Goal: Task Accomplishment & Management: Use online tool/utility

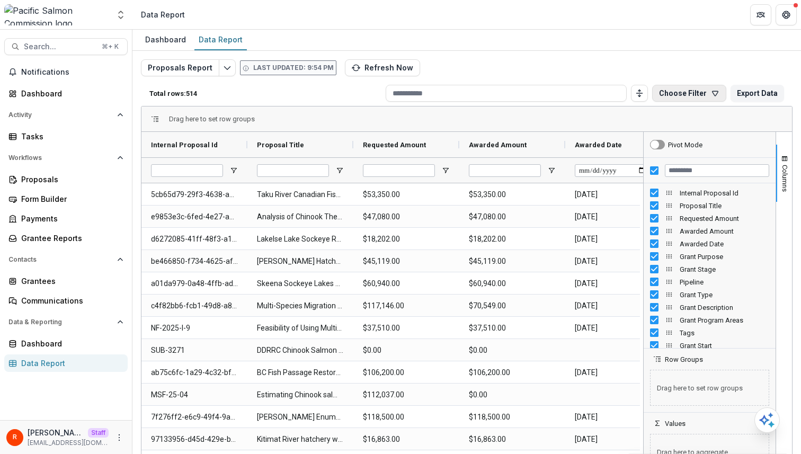
click at [704, 97] on button "Choose Filter" at bounding box center [689, 93] width 74 height 17
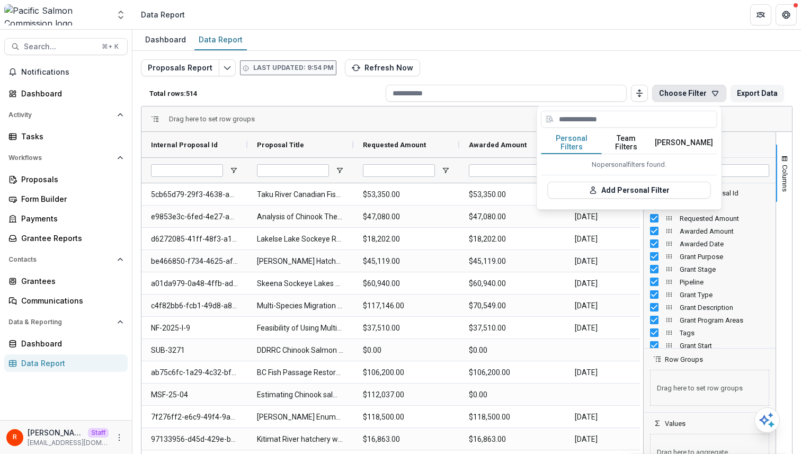
click at [634, 139] on button "Team Filters" at bounding box center [626, 143] width 49 height 22
click at [578, 136] on button "Personal Filters" at bounding box center [571, 143] width 60 height 22
click at [627, 136] on button "Team Filters" at bounding box center [626, 143] width 49 height 22
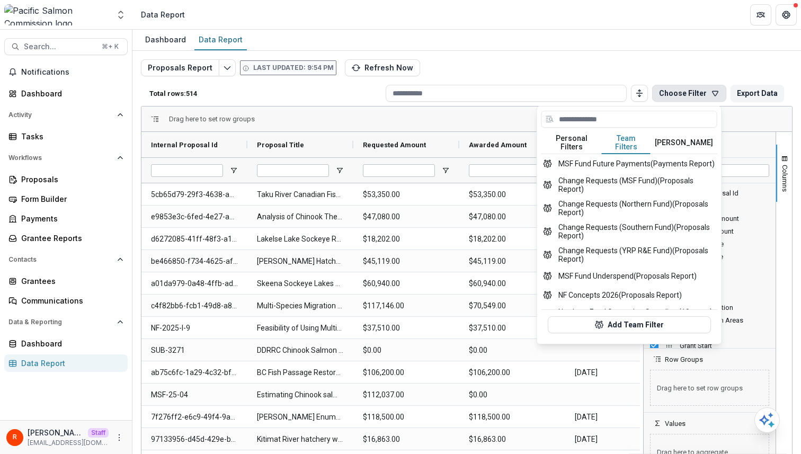
click at [261, 90] on p "Total rows: 514" at bounding box center [265, 94] width 232 height 8
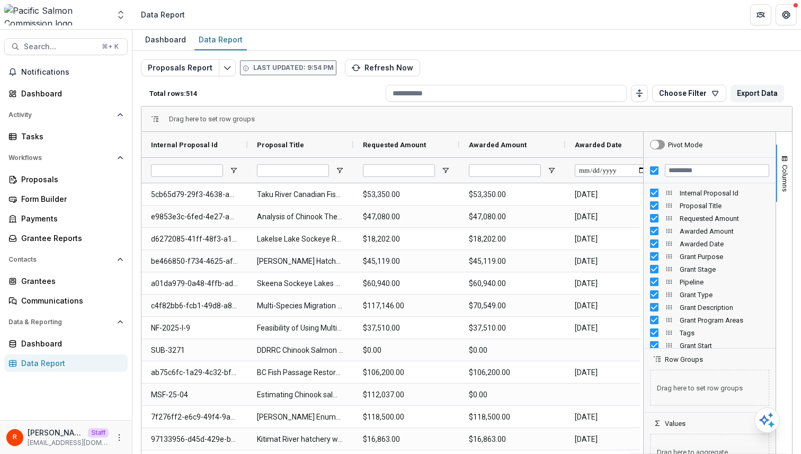
click at [261, 85] on div "Total rows: 514 Choose Filter Personal Filters Team Filters Temelio Filters No …" at bounding box center [467, 93] width 652 height 25
click at [269, 90] on p "Total rows: 514" at bounding box center [265, 94] width 232 height 8
click at [70, 179] on div "Proposals" at bounding box center [70, 179] width 98 height 11
click at [468, 67] on div "Proposals Report Last updated: 9:54 PM Refresh Now Total rows: 514 Choose Filte…" at bounding box center [467, 255] width 652 height 392
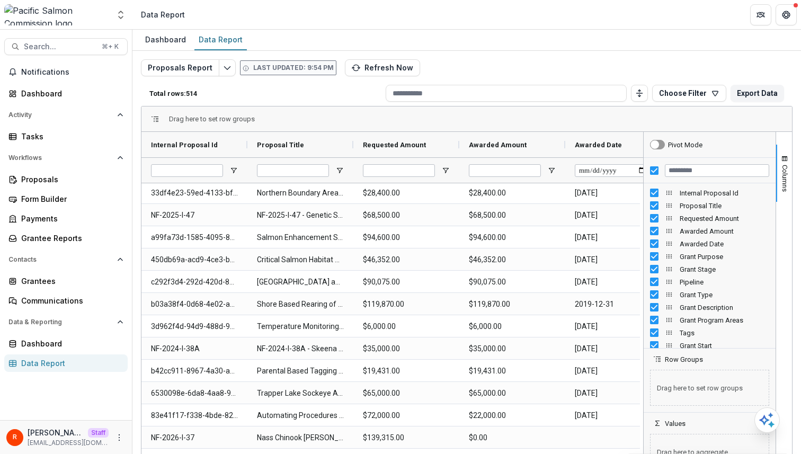
scroll to position [1314, 0]
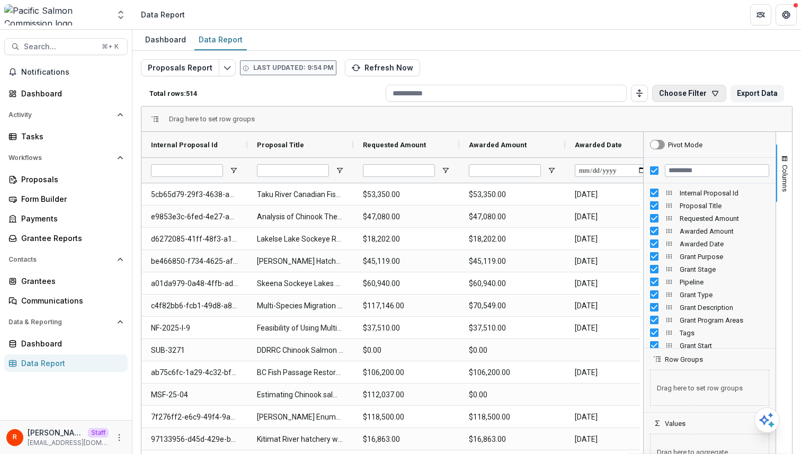
click at [672, 93] on button "Choose Filter" at bounding box center [689, 93] width 74 height 17
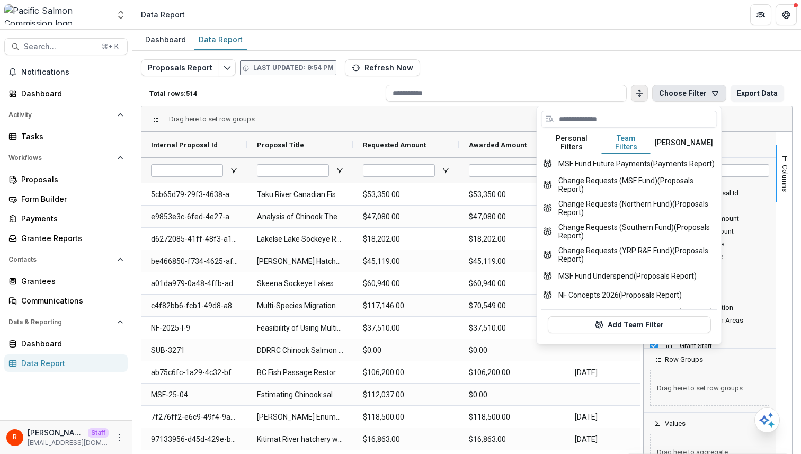
click at [635, 92] on icon "Toggle auto height" at bounding box center [639, 93] width 8 height 8
click at [580, 139] on button "Personal Filters" at bounding box center [571, 143] width 60 height 22
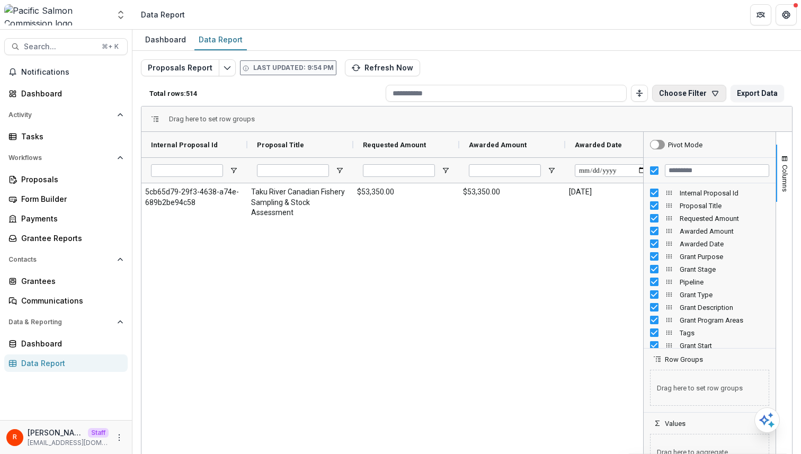
click at [671, 98] on button "Choose Filter" at bounding box center [689, 93] width 74 height 17
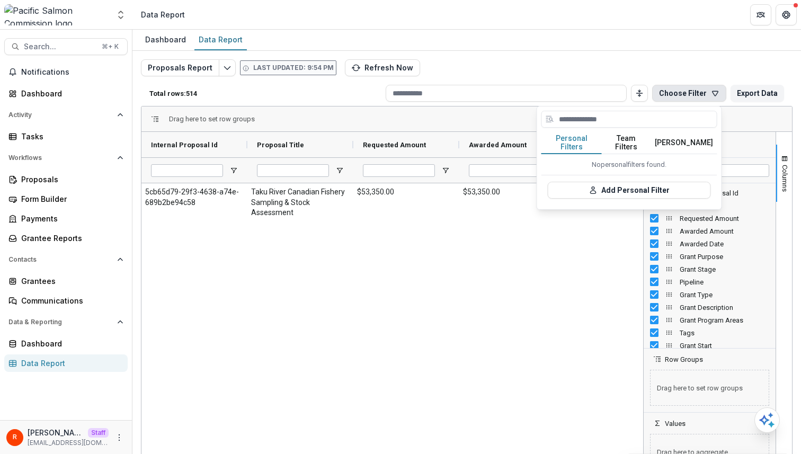
click at [619, 50] on div "Dashboard Data Report" at bounding box center [466, 40] width 668 height 21
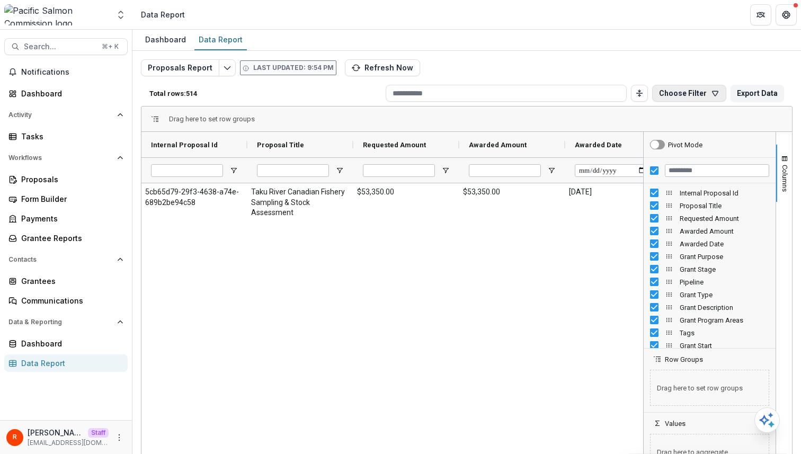
click at [676, 93] on button "Choose Filter" at bounding box center [689, 93] width 74 height 17
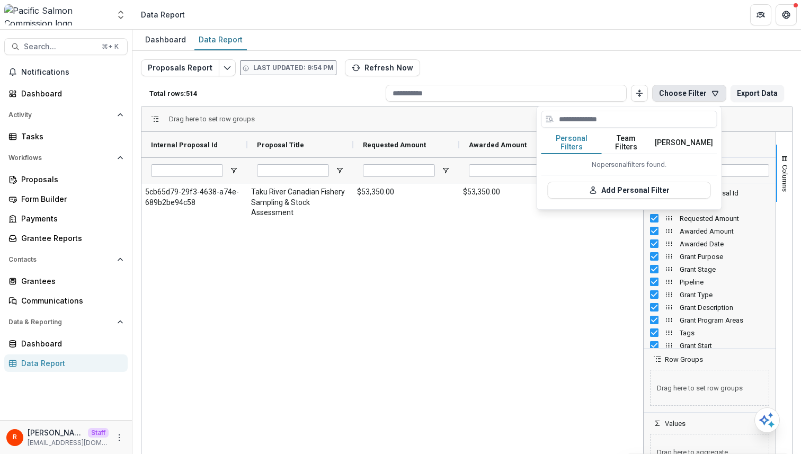
click at [635, 139] on button "Team Filters" at bounding box center [626, 143] width 49 height 22
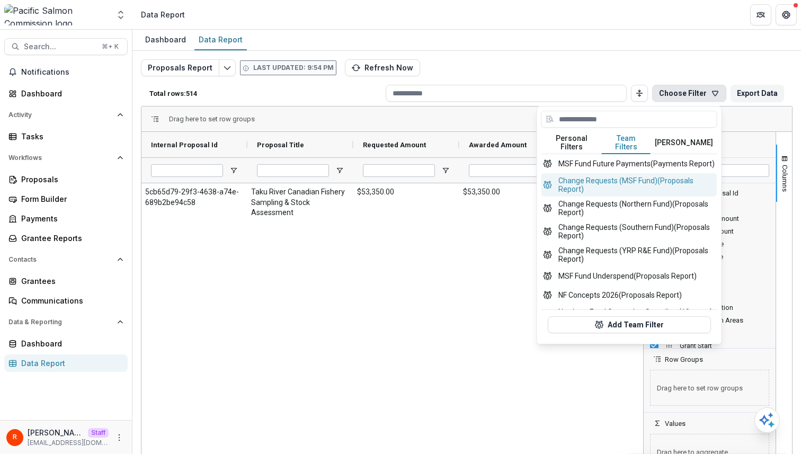
click at [623, 182] on button "Change Requests (MSF Fund) (Proposals Report)" at bounding box center [629, 184] width 176 height 23
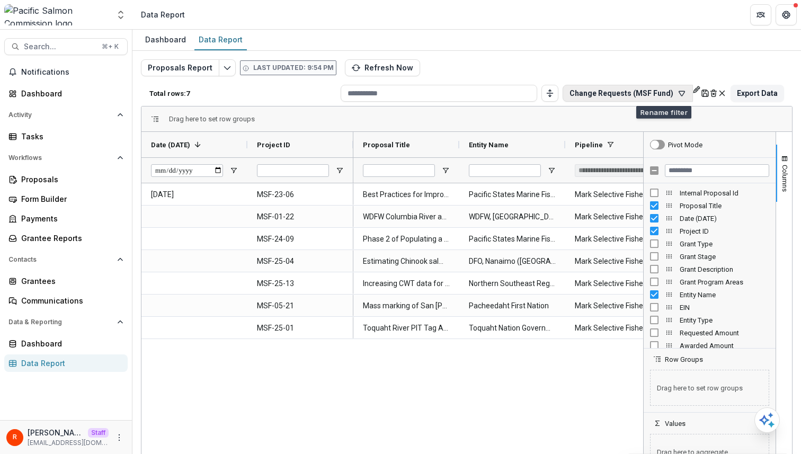
click at [602, 94] on button "Change Requests (MSF Fund)" at bounding box center [628, 93] width 130 height 17
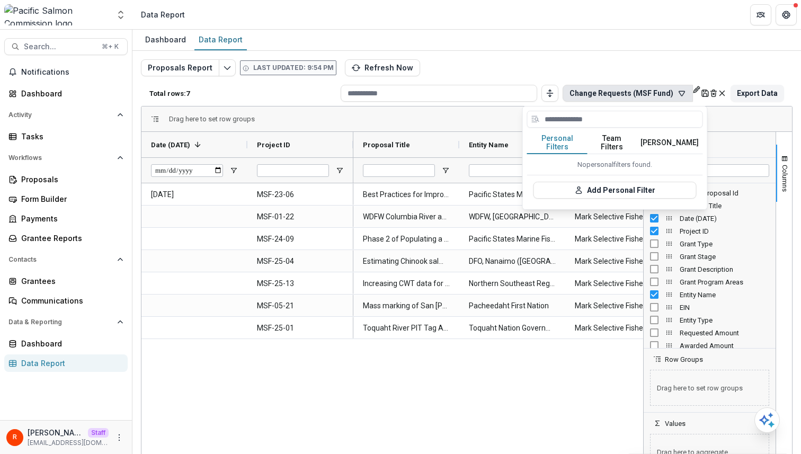
click at [570, 154] on div "No personal filters found." at bounding box center [615, 164] width 176 height 21
click at [718, 94] on icon "default" at bounding box center [722, 93] width 8 height 8
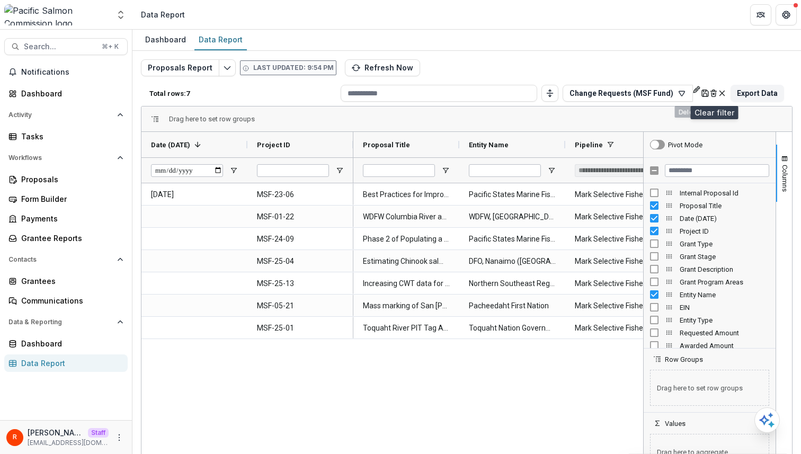
click at [718, 90] on icon "default" at bounding box center [722, 93] width 8 height 8
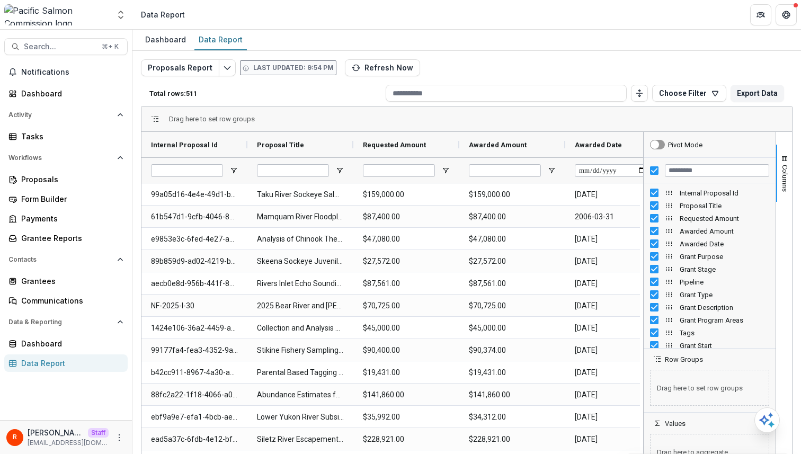
click at [527, 49] on div "Dashboard Data Report" at bounding box center [466, 40] width 668 height 21
click at [528, 55] on div "Proposals Report Last updated: 9:54 PM Refresh Now Total rows: 511 Choose Filte…" at bounding box center [466, 251] width 668 height 400
click at [193, 93] on p "Total rows: 511" at bounding box center [265, 94] width 232 height 8
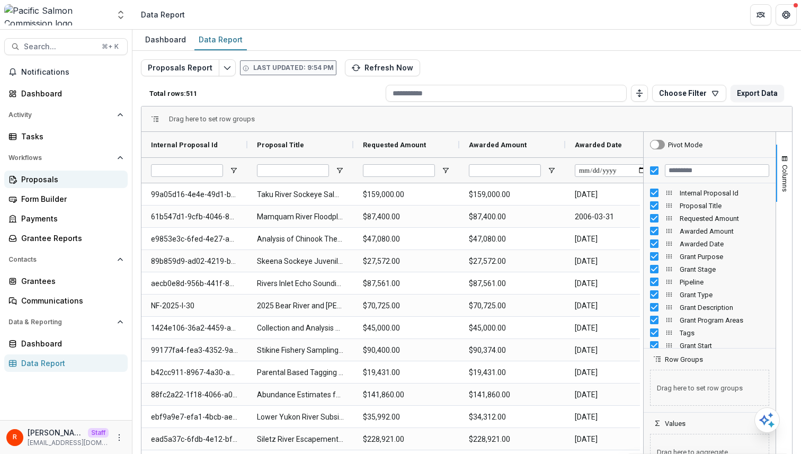
click at [58, 181] on div "Proposals" at bounding box center [70, 179] width 98 height 11
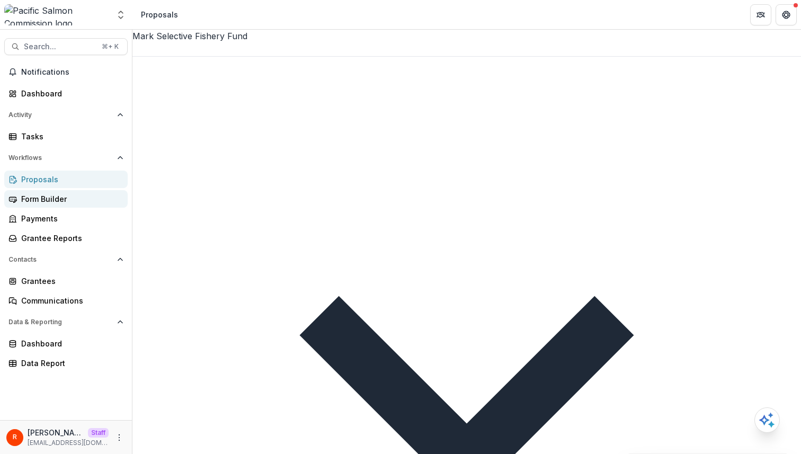
click at [62, 198] on div "Form Builder" at bounding box center [70, 198] width 98 height 11
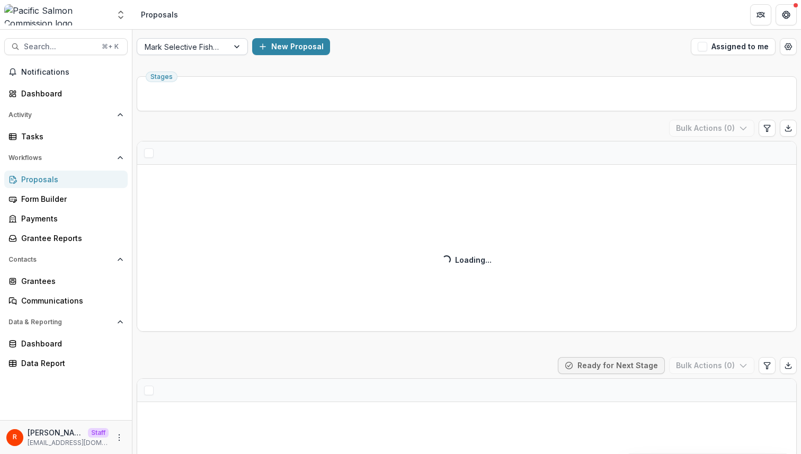
click at [211, 42] on div at bounding box center [183, 46] width 76 height 13
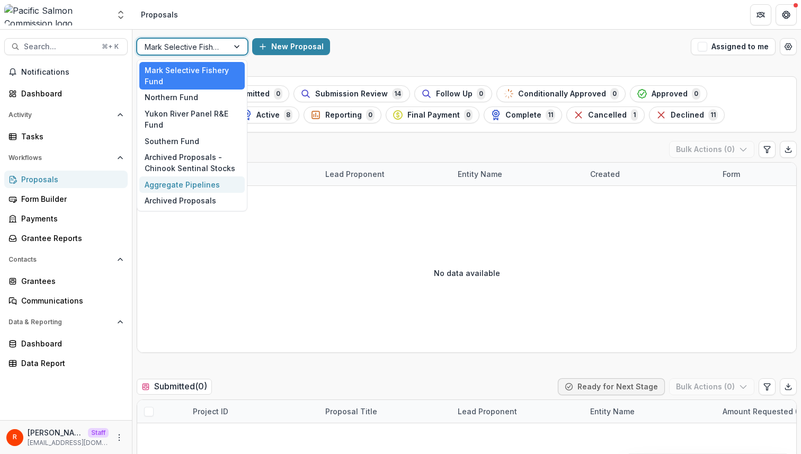
click at [191, 188] on div "Aggregate Pipelines" at bounding box center [191, 184] width 105 height 16
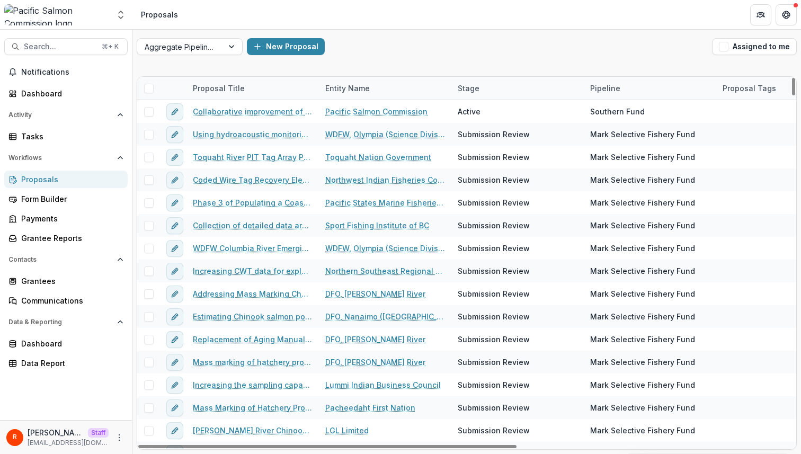
click at [146, 92] on span at bounding box center [149, 89] width 10 height 10
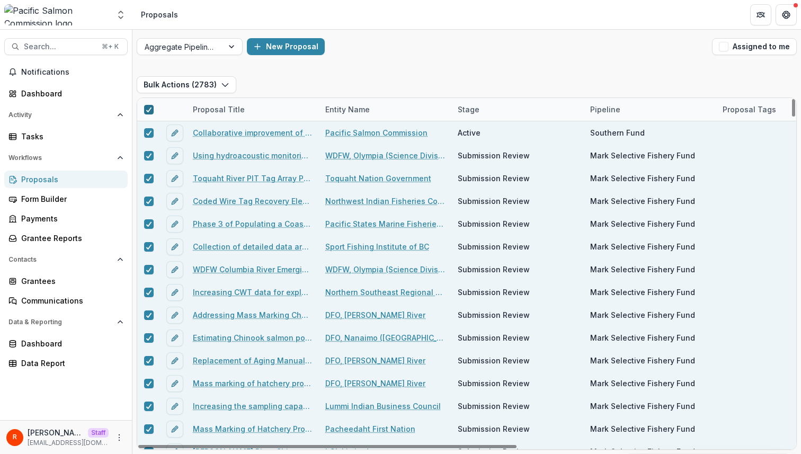
click at [145, 111] on span at bounding box center [149, 110] width 10 height 10
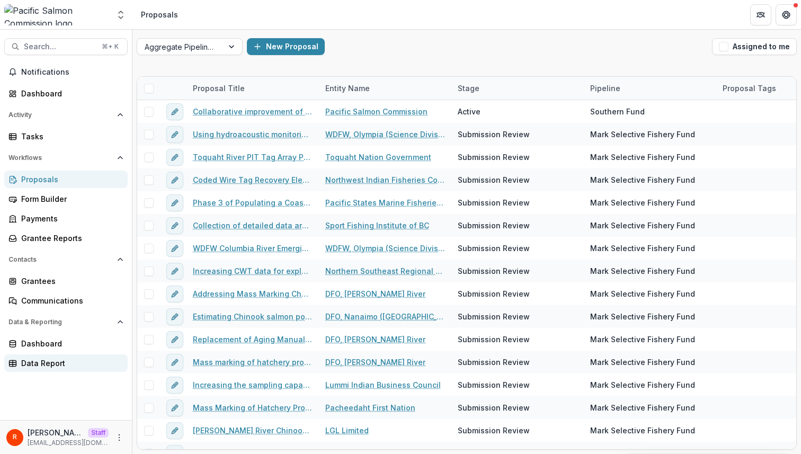
click at [68, 360] on div "Data Report" at bounding box center [70, 363] width 98 height 11
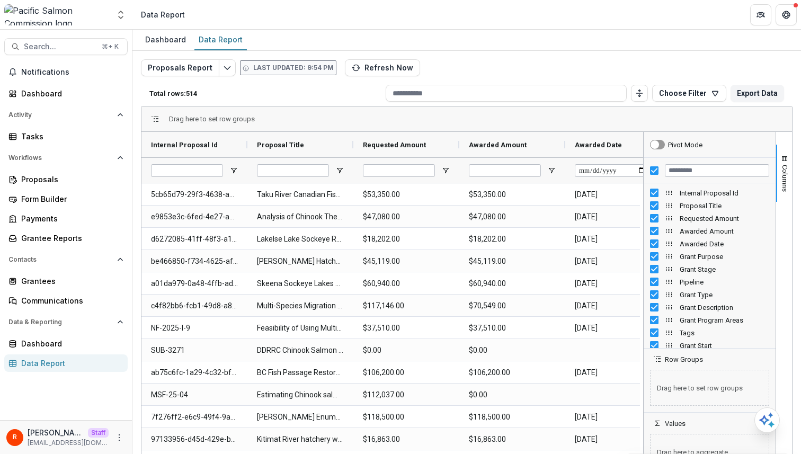
click at [307, 93] on p "Total rows: 514" at bounding box center [265, 94] width 232 height 8
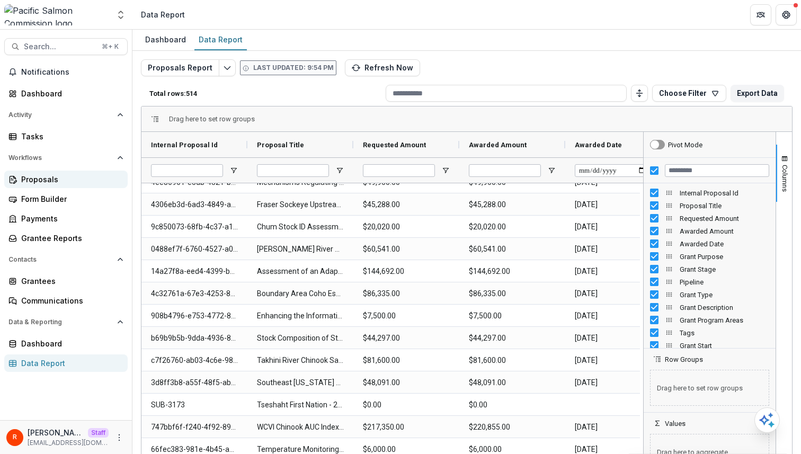
click at [66, 182] on div "Proposals" at bounding box center [70, 179] width 98 height 11
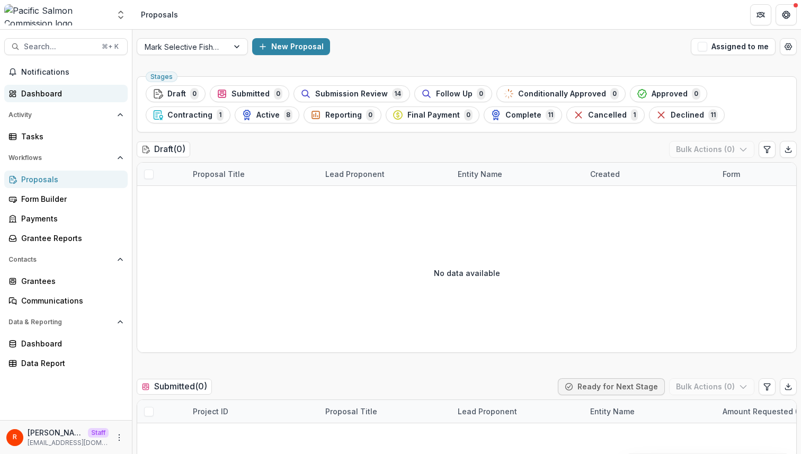
click at [81, 95] on div "Dashboard" at bounding box center [70, 93] width 98 height 11
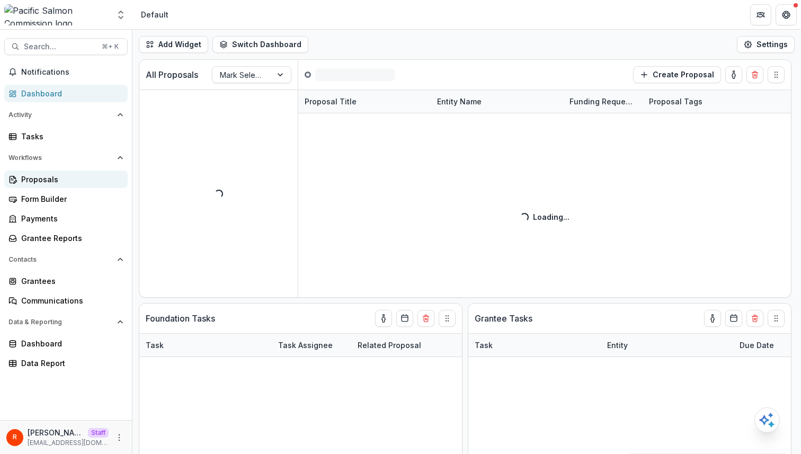
click at [56, 184] on div "Proposals" at bounding box center [70, 179] width 98 height 11
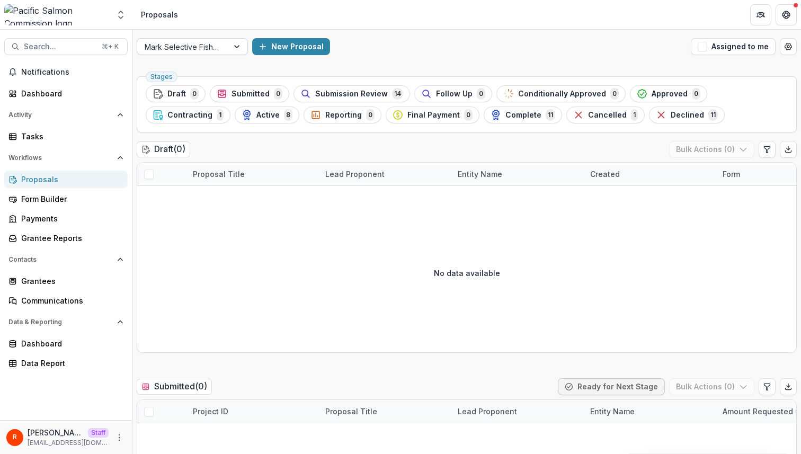
click at [188, 45] on div at bounding box center [183, 46] width 76 height 13
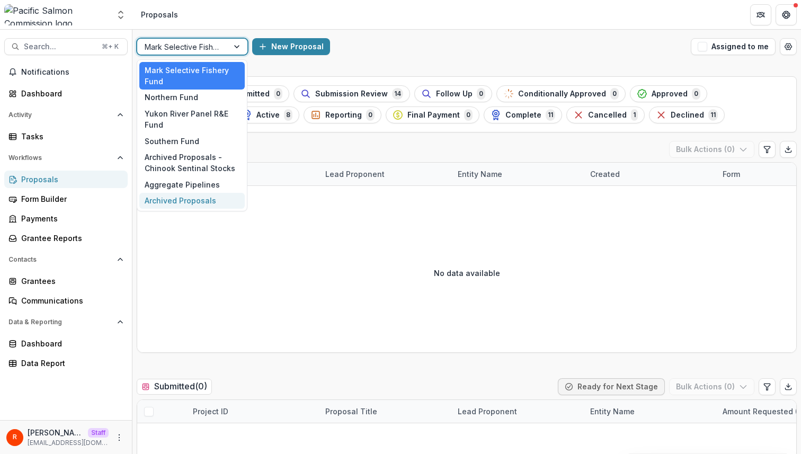
click at [191, 197] on div "Archived Proposals" at bounding box center [191, 201] width 105 height 16
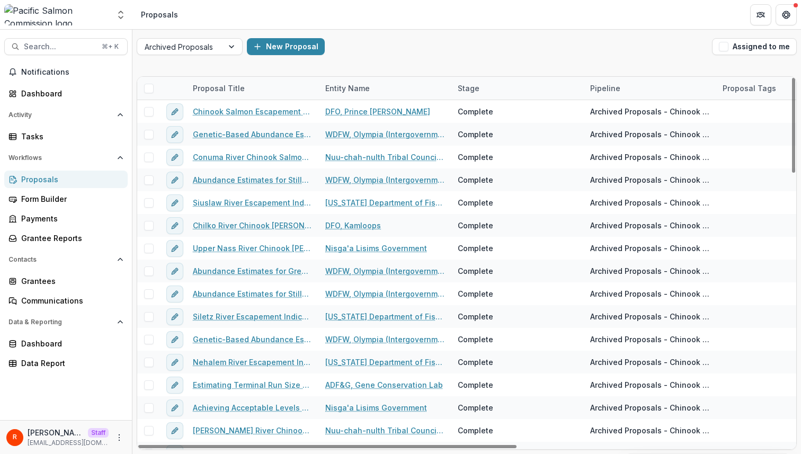
click at [153, 89] on span at bounding box center [149, 89] width 10 height 10
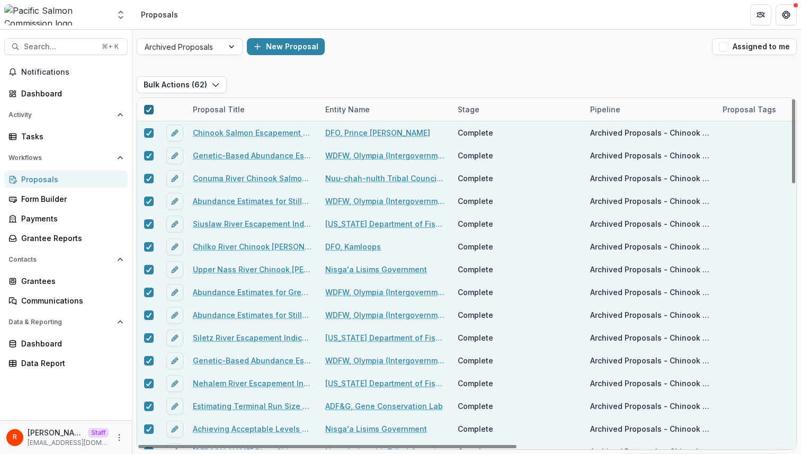
click at [150, 107] on icon at bounding box center [149, 109] width 6 height 5
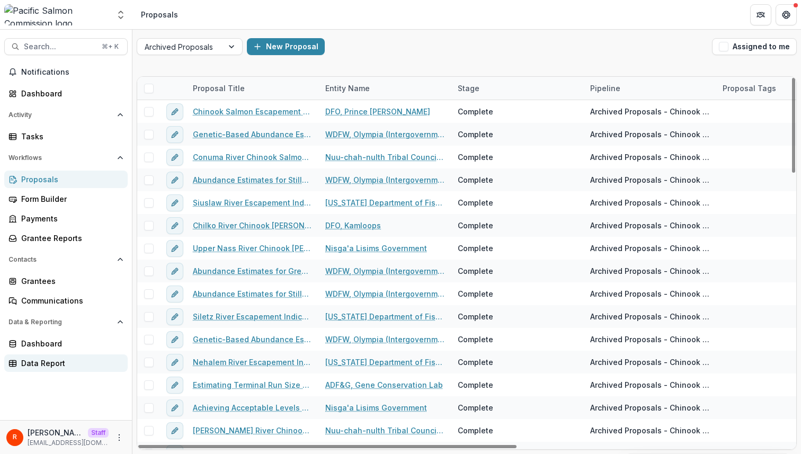
click at [46, 362] on div "Data Report" at bounding box center [70, 363] width 98 height 11
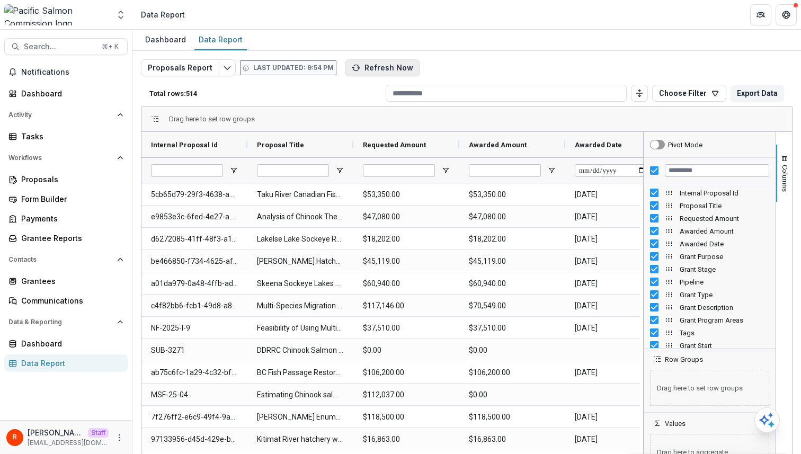
click at [394, 64] on button "Refresh Now" at bounding box center [382, 67] width 75 height 17
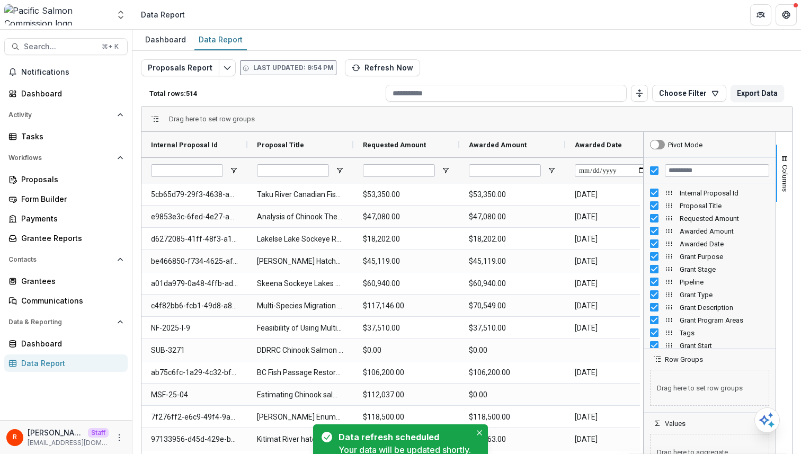
click at [507, 66] on div "Proposals Report Last updated: 9:54 PM Refresh Now Total rows: 514 Choose Filte…" at bounding box center [467, 255] width 652 height 392
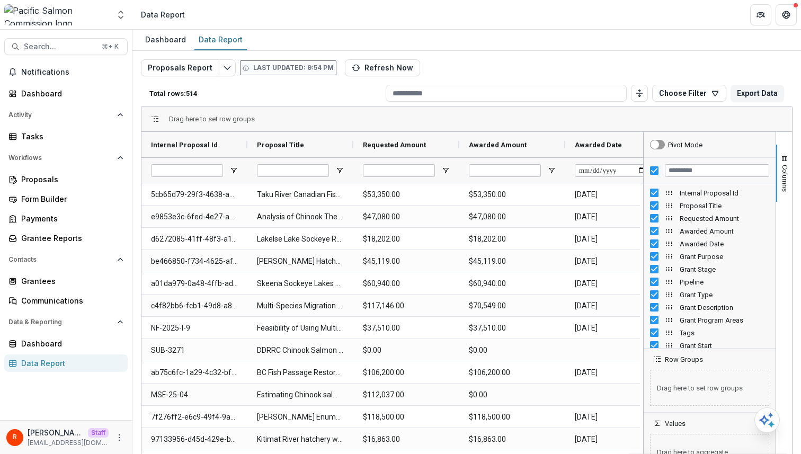
click at [468, 70] on div "Proposals Report Last updated: 9:54 PM Refresh Now Total rows: 514 Choose Filte…" at bounding box center [467, 255] width 652 height 392
click at [702, 94] on button "Choose Filter" at bounding box center [689, 93] width 74 height 17
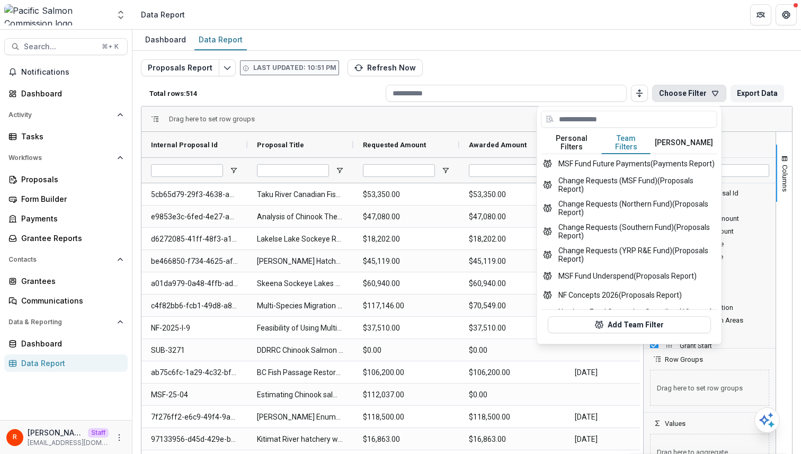
click at [633, 144] on button "Team Filters" at bounding box center [626, 143] width 49 height 22
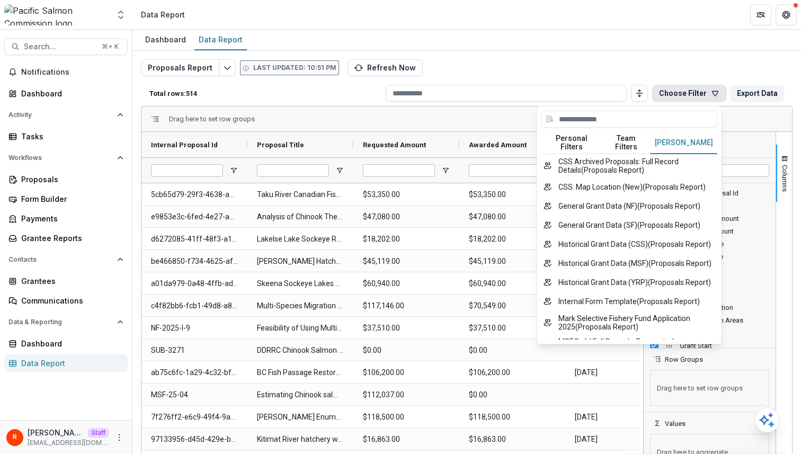
click at [670, 138] on button "[PERSON_NAME]" at bounding box center [683, 143] width 67 height 22
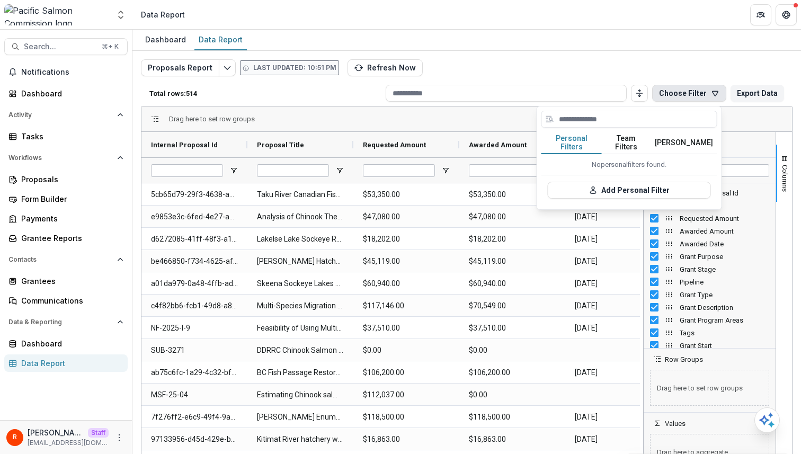
click at [583, 141] on button "Personal Filters" at bounding box center [571, 143] width 60 height 22
click at [630, 67] on div "Proposals Report Last updated: 10:51 PM Refresh Now Total rows: 514 Choose Filt…" at bounding box center [467, 255] width 652 height 392
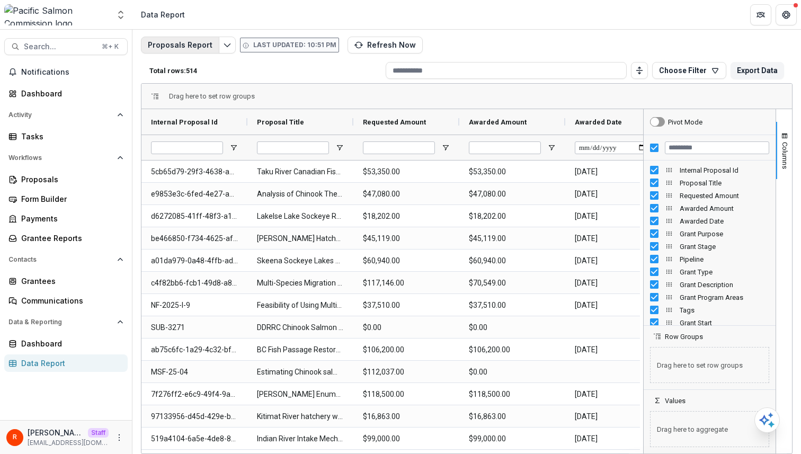
click at [180, 39] on button "Proposals Report" at bounding box center [180, 45] width 78 height 17
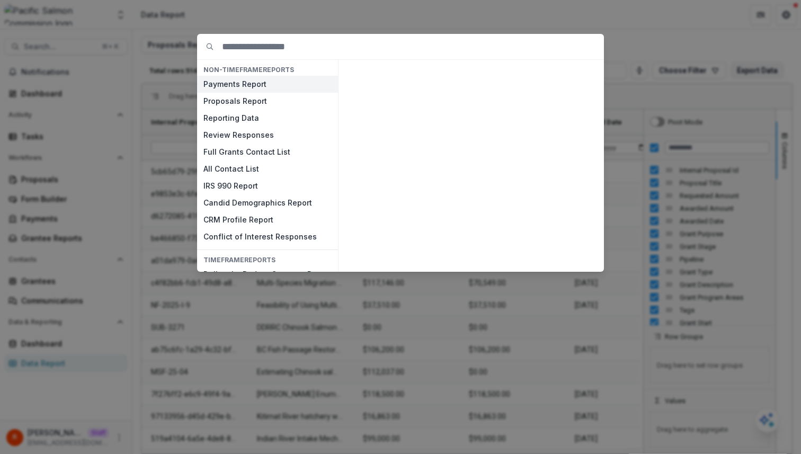
click at [265, 90] on button "Payments Report" at bounding box center [267, 84] width 141 height 17
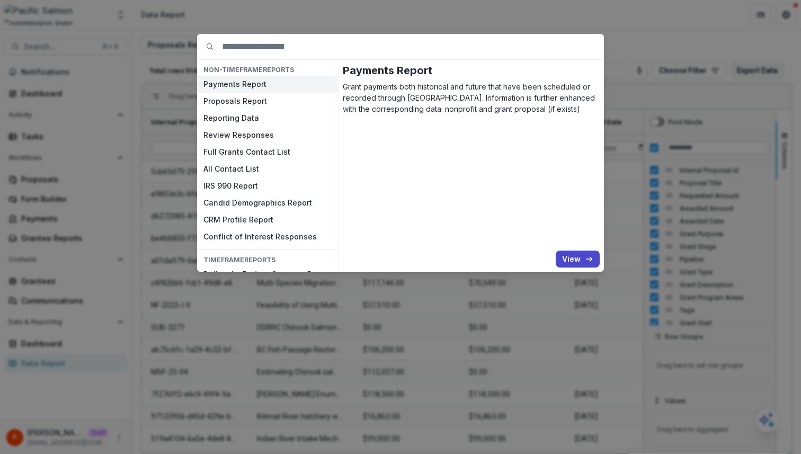
click at [265, 88] on button "Payments Report" at bounding box center [267, 84] width 141 height 17
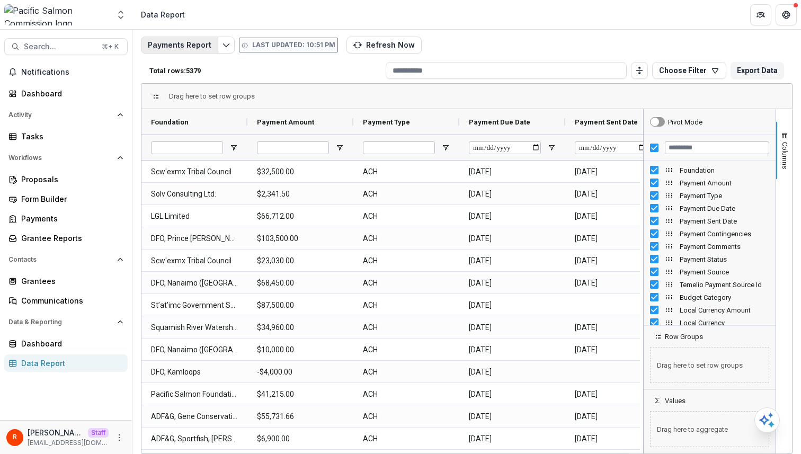
click at [199, 52] on button "Payments Report" at bounding box center [179, 45] width 77 height 17
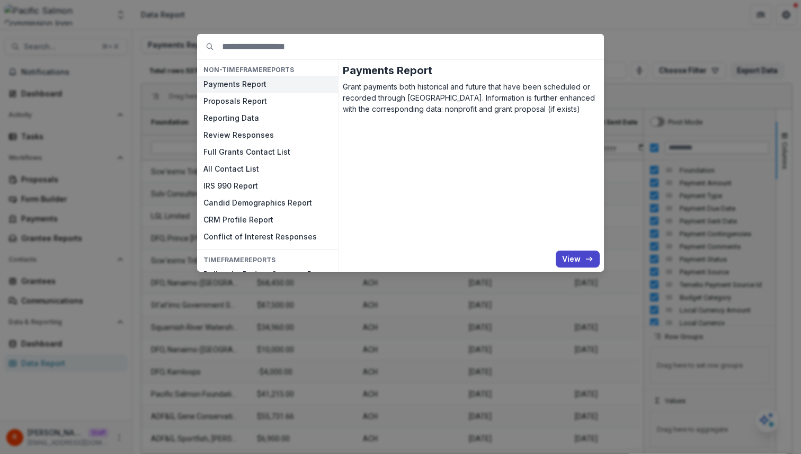
click at [180, 87] on div "NON-TIMEFRAME Reports Payments Report Proposals Report Reporting Data Review Re…" at bounding box center [400, 227] width 801 height 454
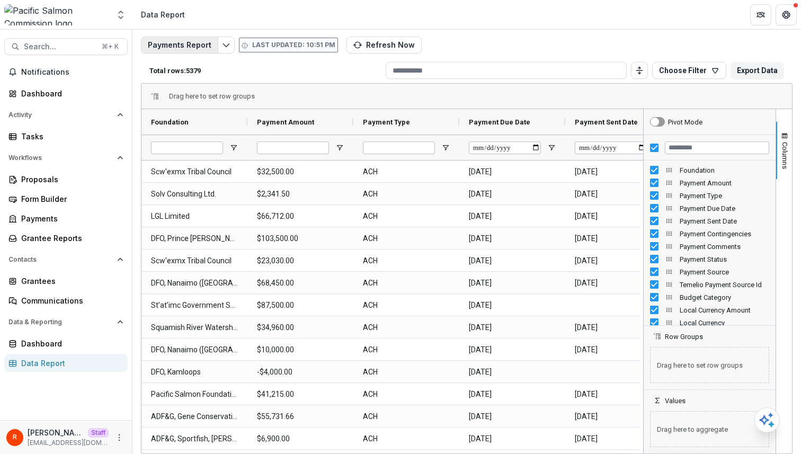
click at [196, 46] on button "Payments Report" at bounding box center [179, 45] width 77 height 17
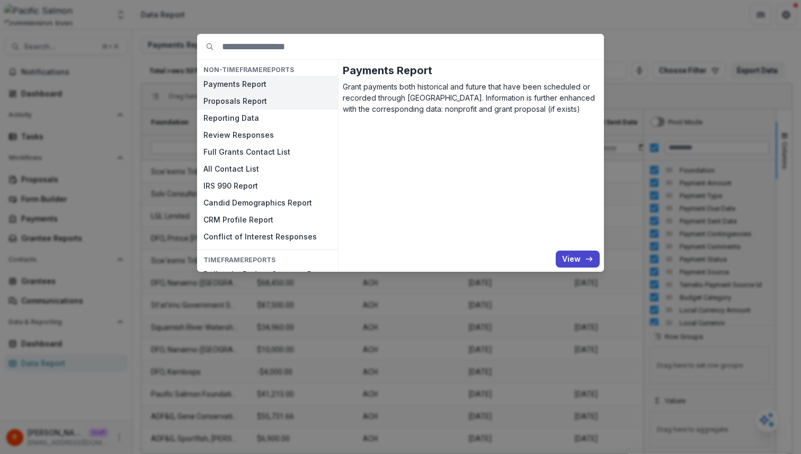
click at [233, 100] on button "Proposals Report" at bounding box center [267, 101] width 141 height 17
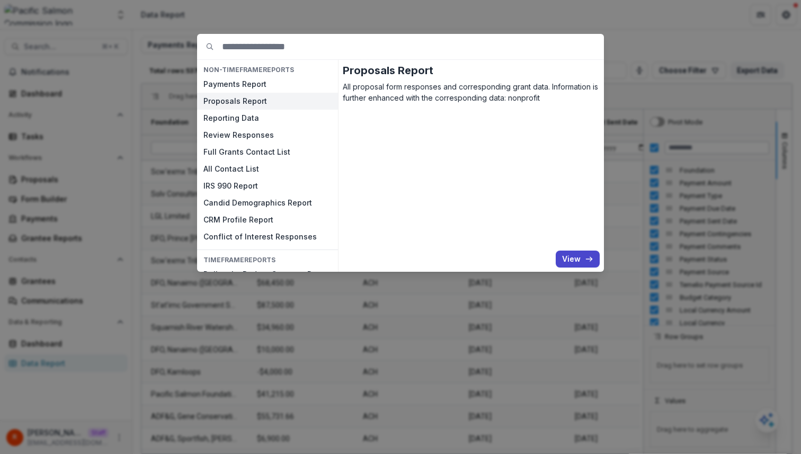
click at [233, 100] on button "Proposals Report" at bounding box center [267, 101] width 141 height 17
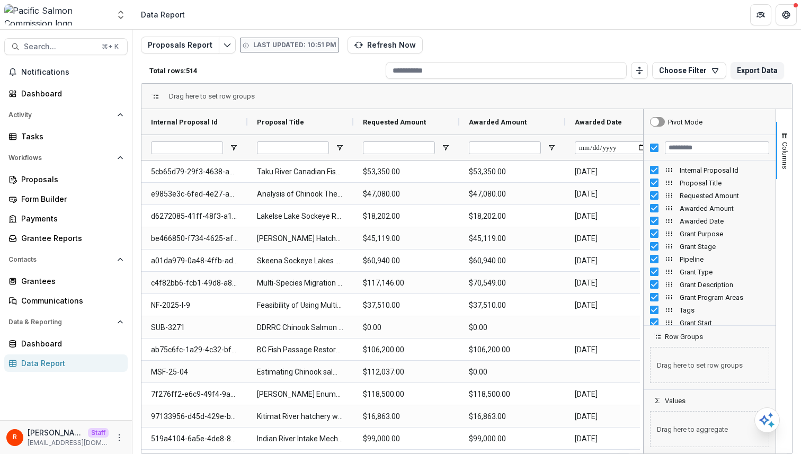
click at [200, 77] on div "Total rows: 514 Choose Filter Personal Filters Team Filters Temelio Filters No …" at bounding box center [467, 70] width 652 height 25
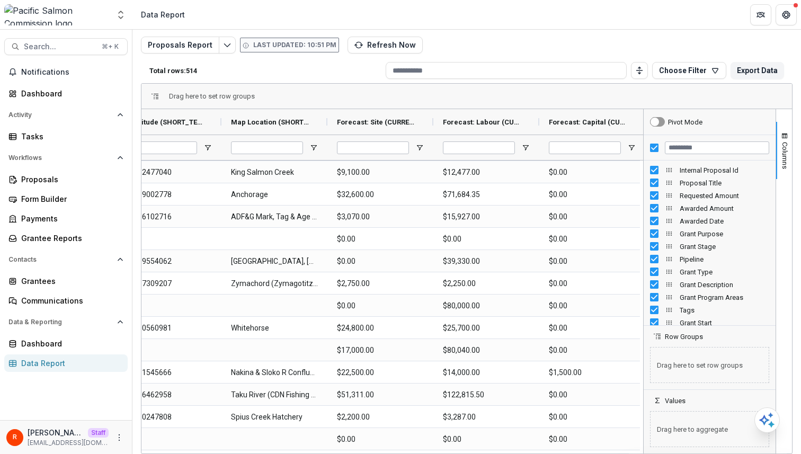
click at [329, 64] on div "Total rows: 514 Choose Filter Personal Filters Team Filters Temelio Filters No …" at bounding box center [467, 70] width 652 height 25
click at [191, 68] on p "Total rows: 514" at bounding box center [265, 71] width 232 height 8
click at [308, 75] on div "Total rows: 514 Choose Filter Personal Filters Team Filters Temelio Filters No …" at bounding box center [467, 70] width 652 height 25
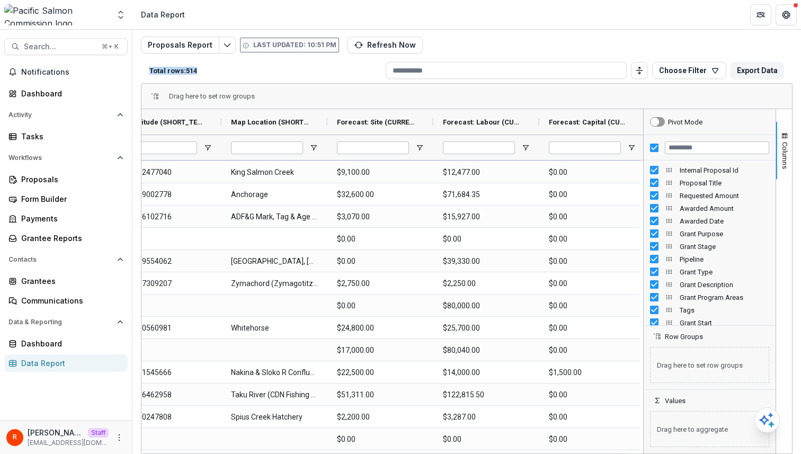
click at [267, 71] on p "Total rows: 514" at bounding box center [265, 71] width 232 height 8
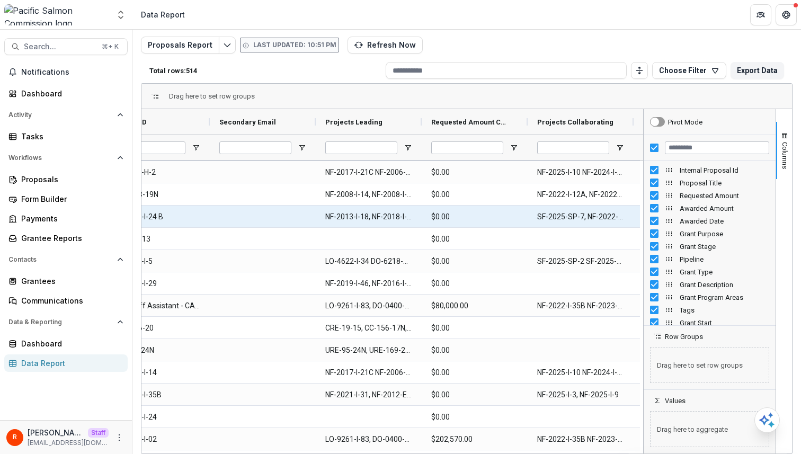
scroll to position [0, 9054]
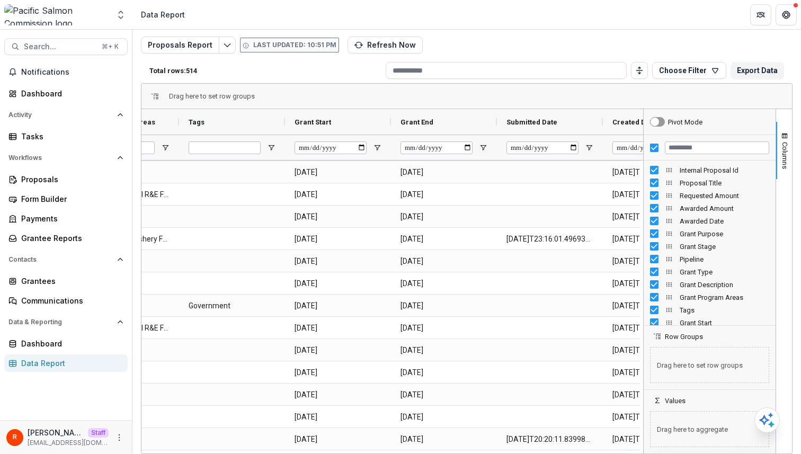
click at [269, 68] on p "Total rows: 514" at bounding box center [265, 71] width 232 height 8
click at [289, 59] on div "Total rows: 514 Choose Filter Personal Filters Team Filters Temelio Filters No …" at bounding box center [467, 70] width 652 height 25
click at [379, 41] on button "Refresh Now" at bounding box center [384, 45] width 75 height 17
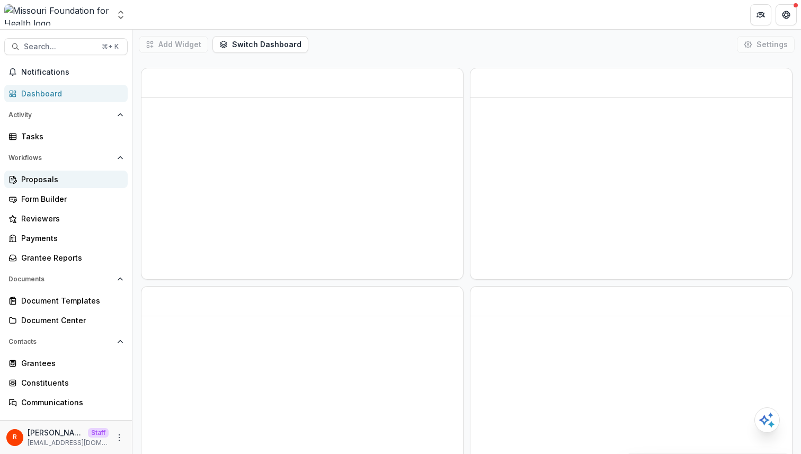
click at [61, 176] on div "Proposals" at bounding box center [70, 179] width 98 height 11
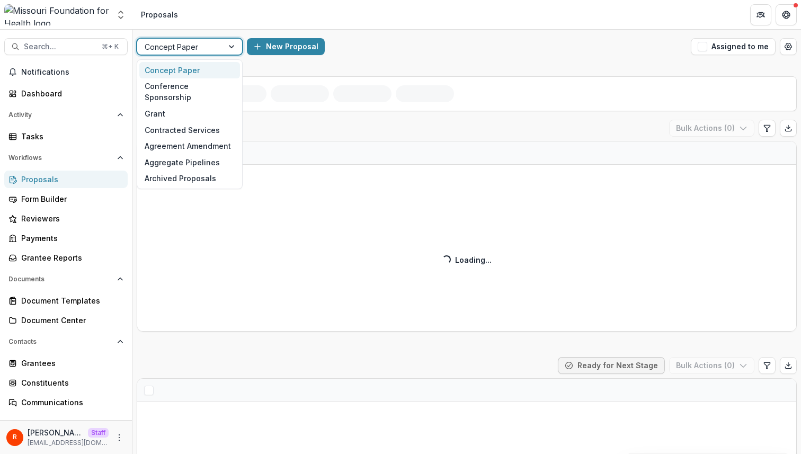
click at [199, 47] on div at bounding box center [180, 46] width 71 height 13
click at [177, 154] on div "Aggregate Pipelines" at bounding box center [189, 162] width 101 height 16
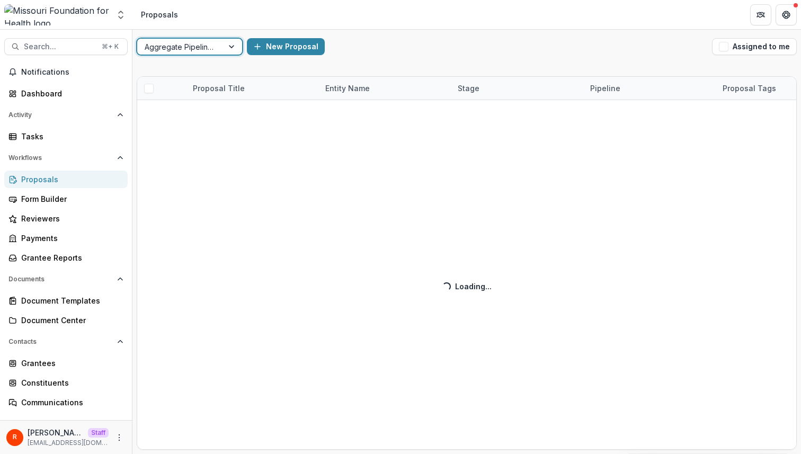
click at [373, 44] on div "New Proposal" at bounding box center [477, 46] width 461 height 17
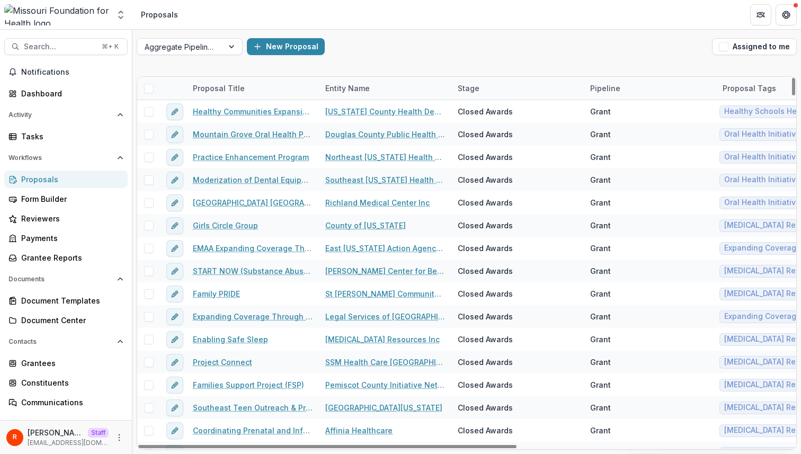
click at [147, 89] on span at bounding box center [149, 89] width 10 height 10
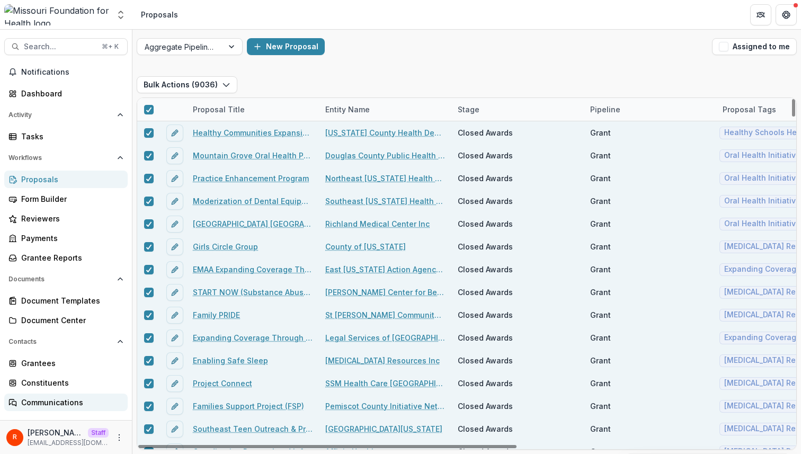
scroll to position [73, 0]
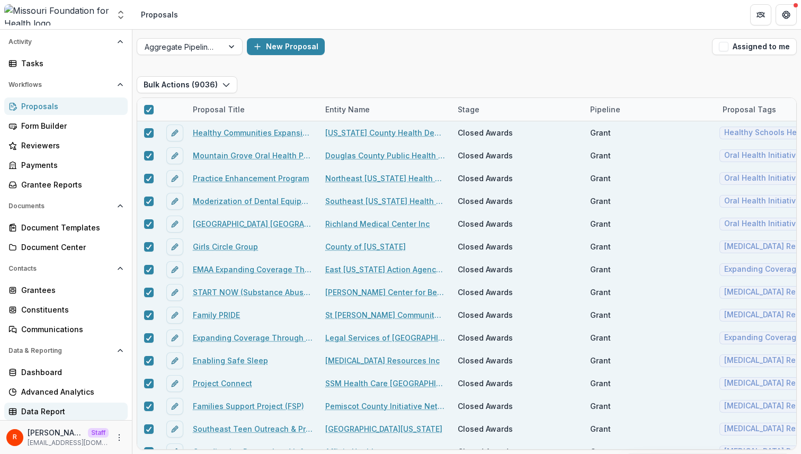
click at [60, 406] on div "Data Report" at bounding box center [70, 411] width 98 height 11
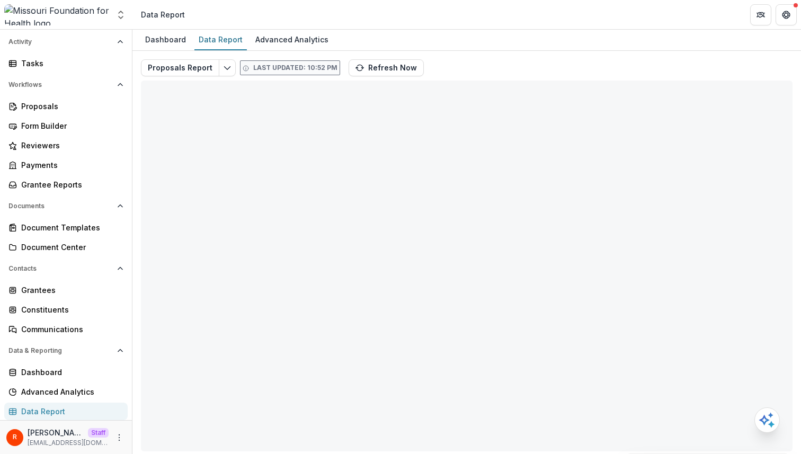
click at [448, 60] on div "Proposals Report Last updated: 10:52 PM Refresh Now Total rows: 0 Choose Filter…" at bounding box center [467, 255] width 652 height 392
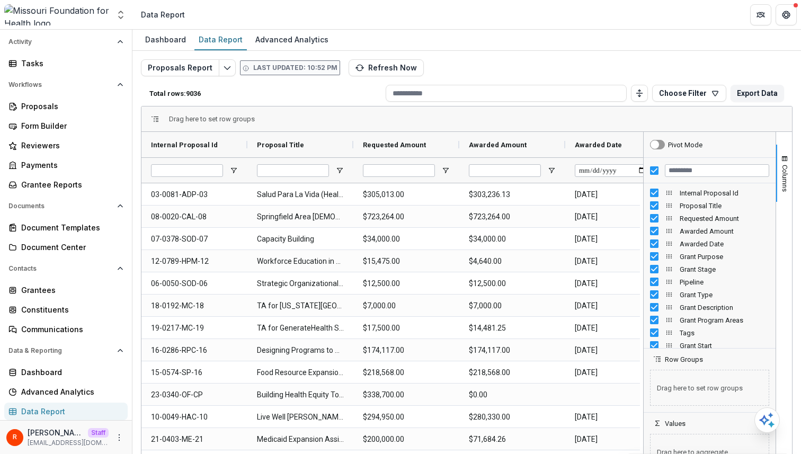
click at [448, 60] on div "Proposals Report Last updated: 10:52 PM Refresh Now Total rows: 9036 Choose Fil…" at bounding box center [467, 255] width 652 height 392
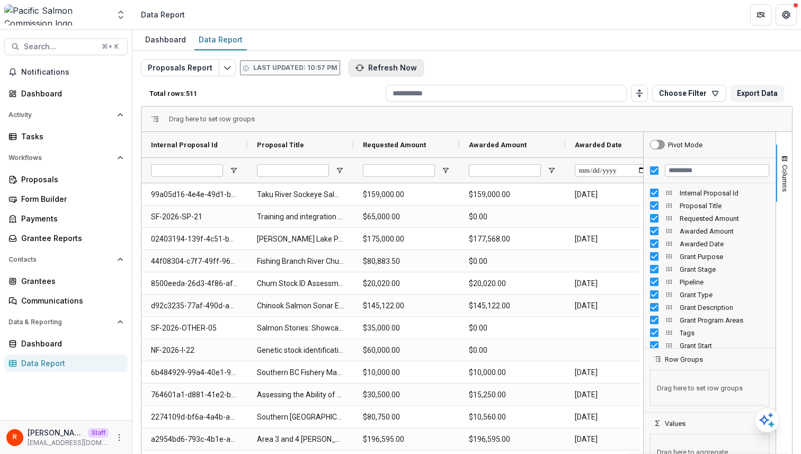
click at [374, 71] on button "Refresh Now" at bounding box center [386, 67] width 75 height 17
click at [235, 85] on div "Total rows: 511 Choose Filter Personal Filters Team Filters Temelio Filters No …" at bounding box center [467, 93] width 652 height 25
click at [235, 90] on p "Total rows: 511" at bounding box center [265, 94] width 232 height 8
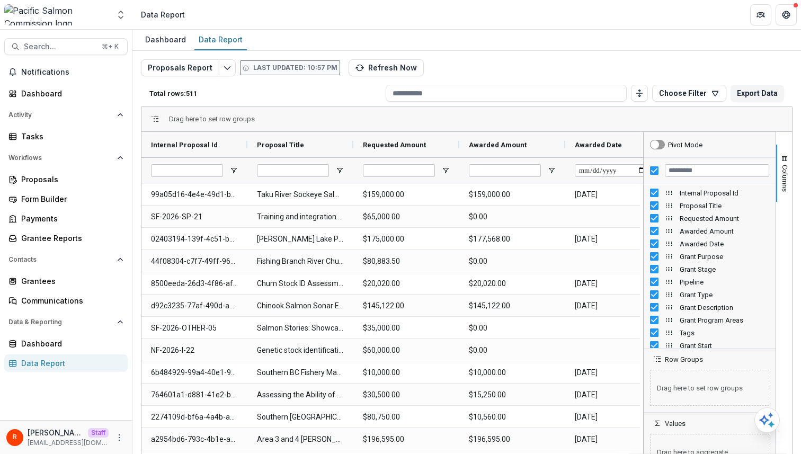
click at [235, 90] on p "Total rows: 511" at bounding box center [265, 94] width 232 height 8
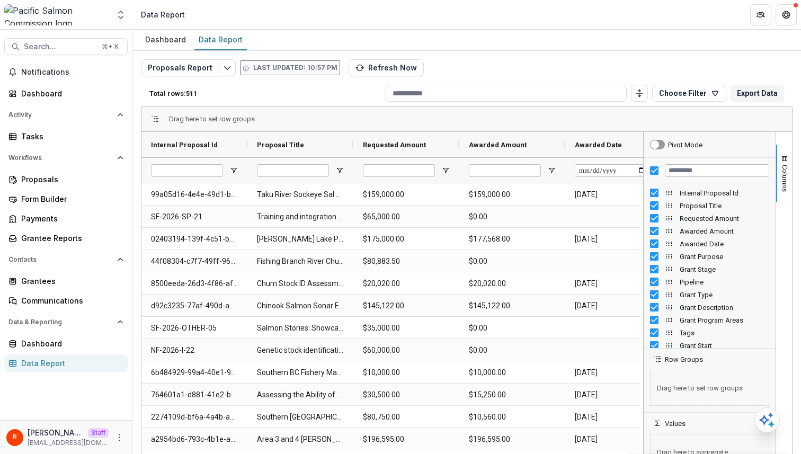
click at [235, 90] on p "Total rows: 511" at bounding box center [265, 94] width 232 height 8
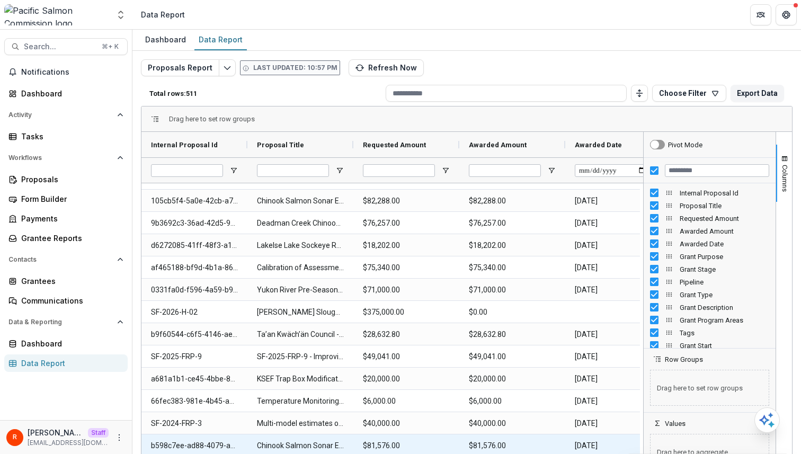
scroll to position [1576, 0]
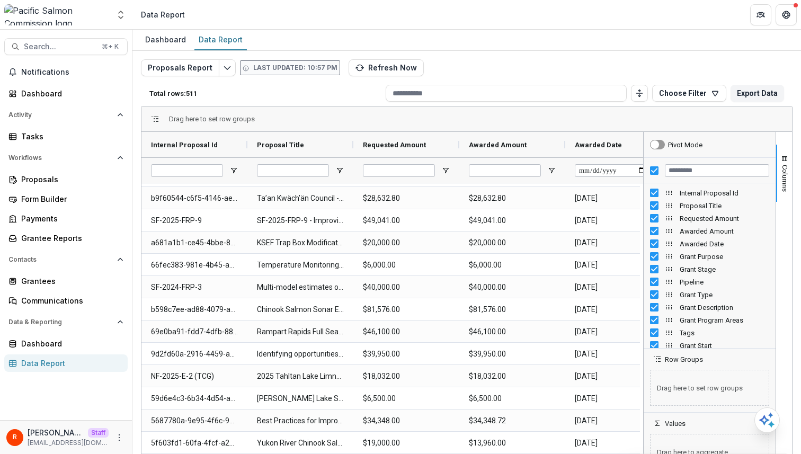
click at [629, 15] on header "Data Report" at bounding box center [466, 14] width 668 height 29
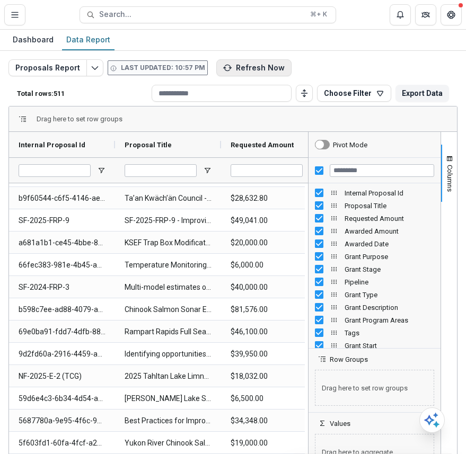
click at [265, 66] on button "Refresh Now" at bounding box center [253, 67] width 75 height 17
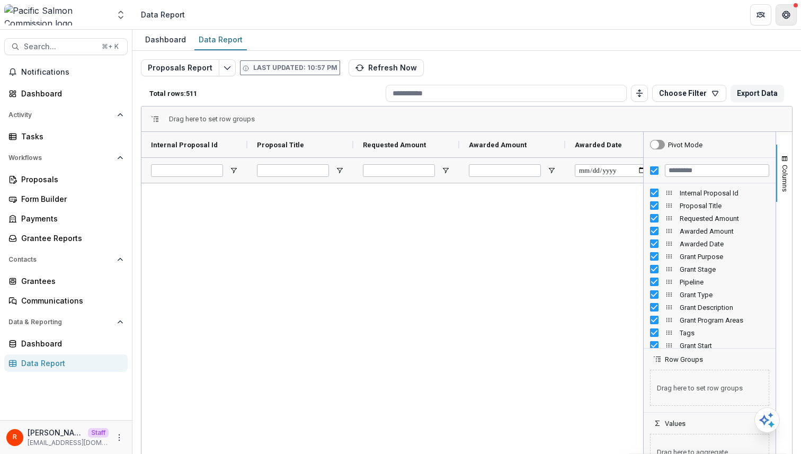
scroll to position [0, 0]
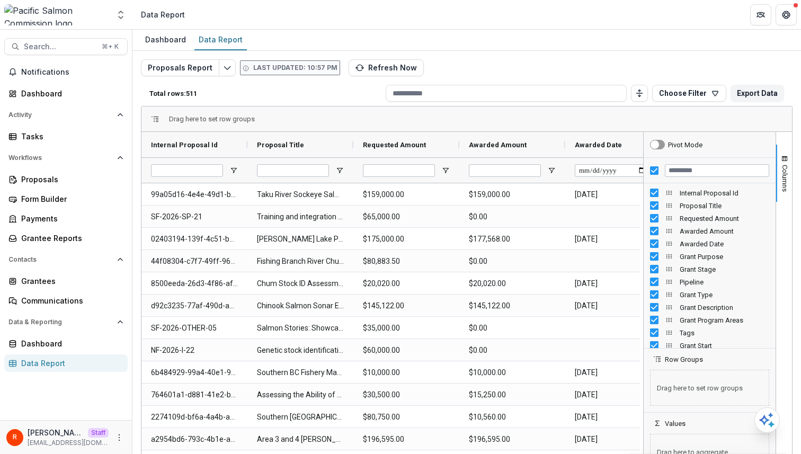
click at [471, 55] on div "Proposals Report Last updated: 10:57 PM Refresh Now Total rows: 511 Choose Filt…" at bounding box center [466, 251] width 668 height 400
click at [513, 69] on div "Proposals Report Last updated: 10:57 PM Refresh Now Total rows: 511 Choose Filt…" at bounding box center [467, 255] width 652 height 392
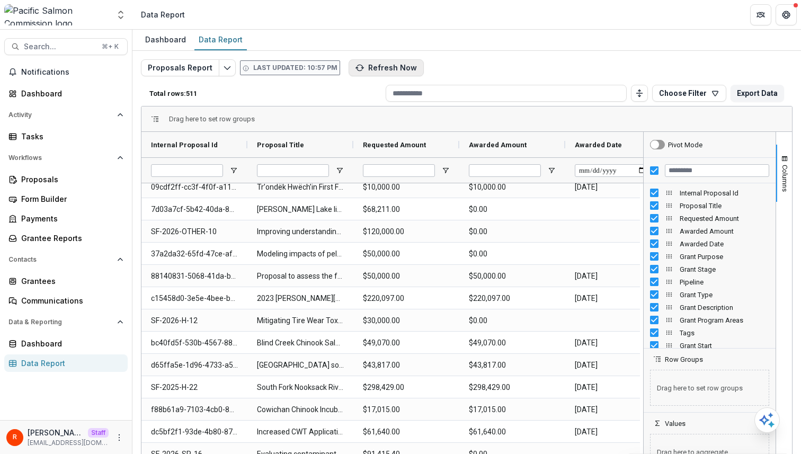
click at [385, 63] on button "Refresh Now" at bounding box center [386, 67] width 75 height 17
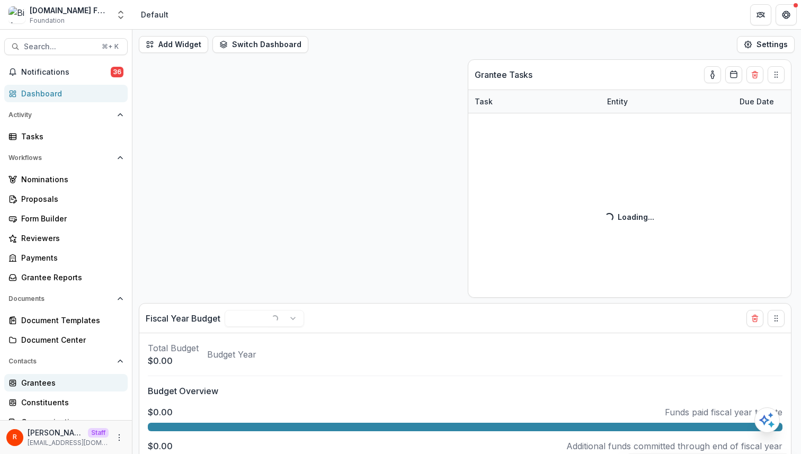
click at [55, 378] on div "Grantees" at bounding box center [70, 382] width 98 height 11
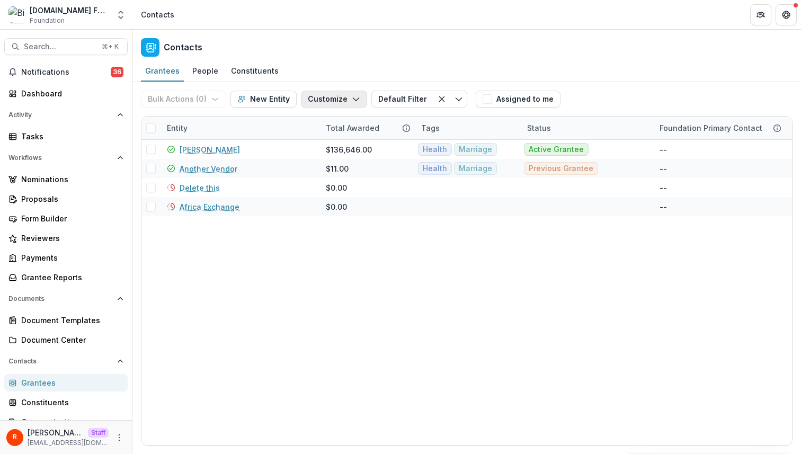
click at [333, 102] on button "Customize" at bounding box center [334, 99] width 66 height 17
click at [322, 140] on button "Manage Custom Fields" at bounding box center [302, 140] width 117 height 17
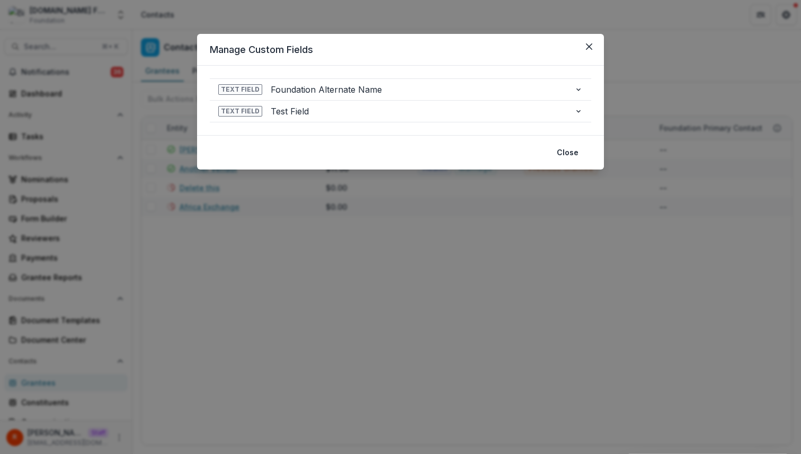
click at [484, 236] on div "**********" at bounding box center [400, 227] width 801 height 454
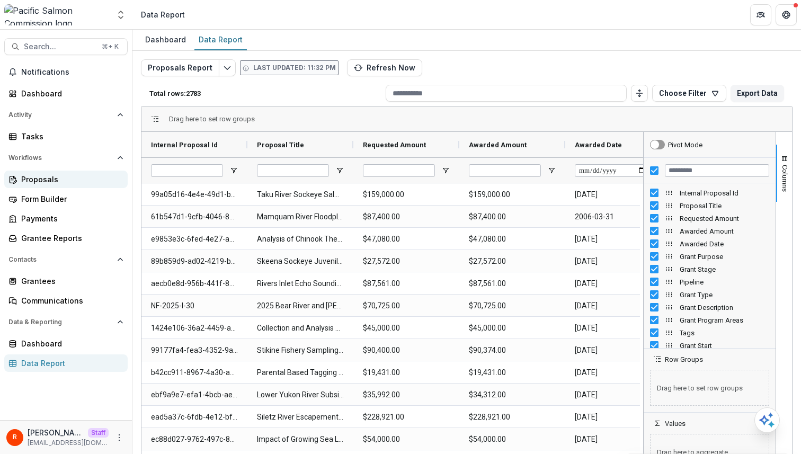
click at [54, 177] on div "Proposals" at bounding box center [70, 179] width 98 height 11
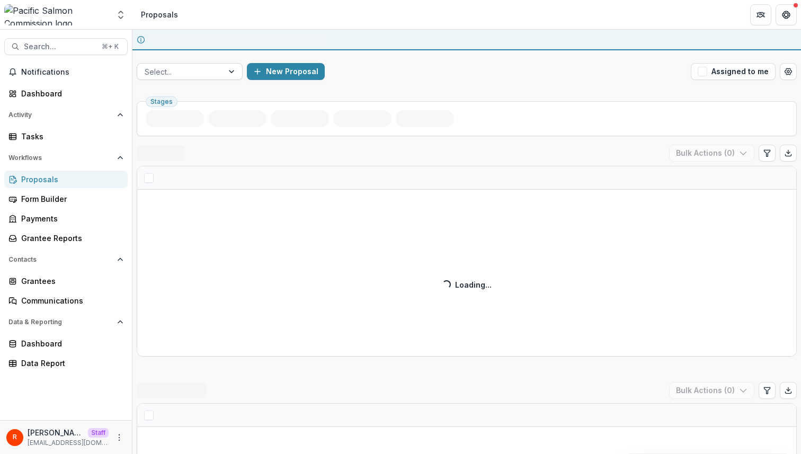
click at [186, 68] on div at bounding box center [180, 71] width 71 height 13
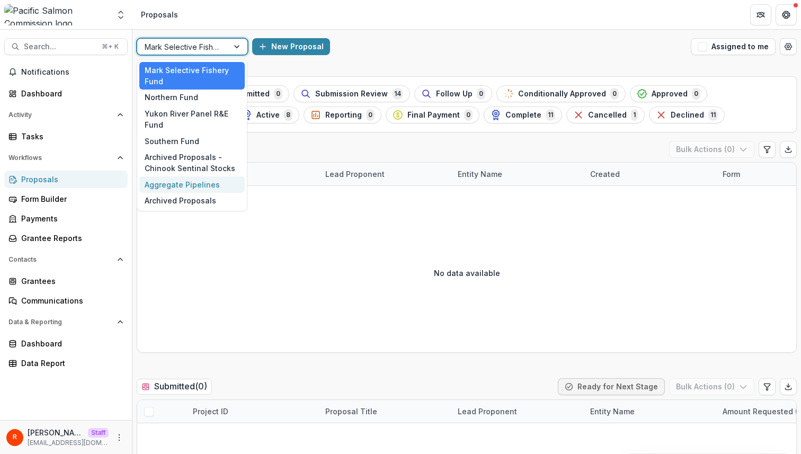
click at [202, 188] on div "Aggregate Pipelines" at bounding box center [191, 184] width 105 height 16
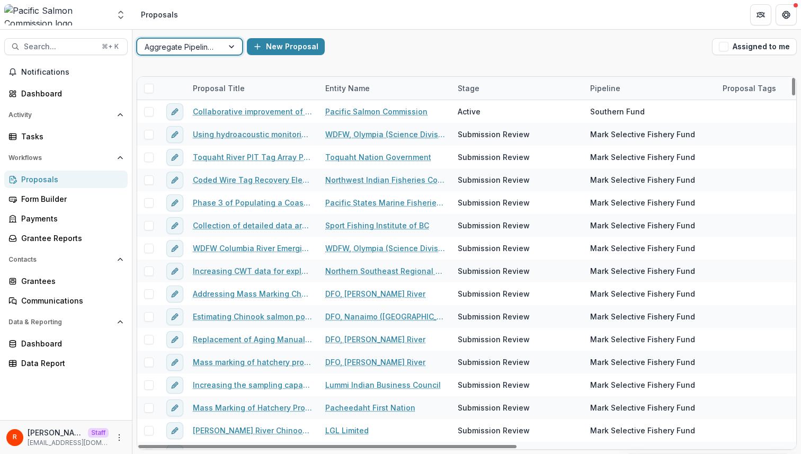
click at [146, 88] on span at bounding box center [149, 89] width 10 height 10
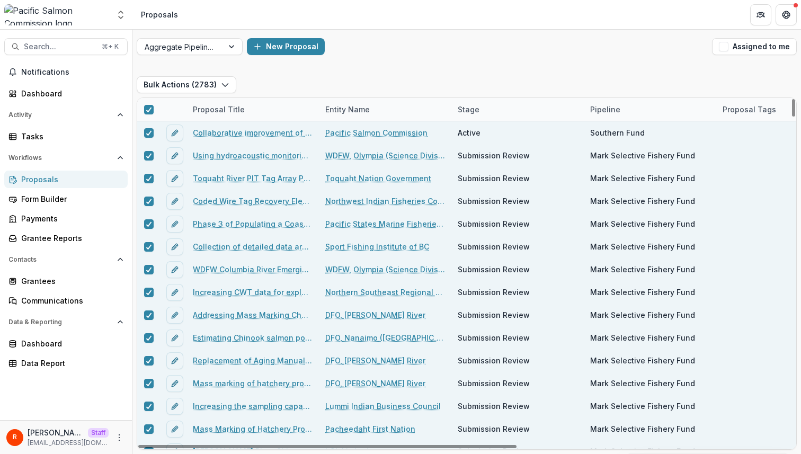
click at [400, 74] on div "Bulk Actions ( 2783 ) Proposal Title Entity Name Stage Pipeline Proposal Tags F…" at bounding box center [466, 263] width 668 height 382
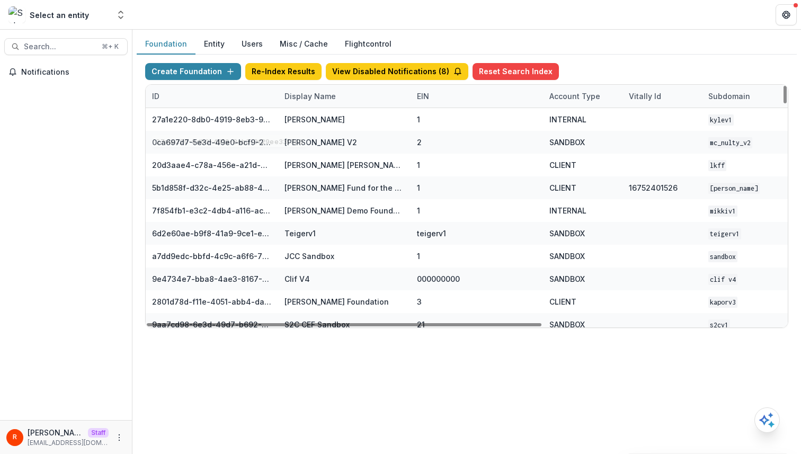
click at [191, 94] on div "ID" at bounding box center [212, 96] width 132 height 23
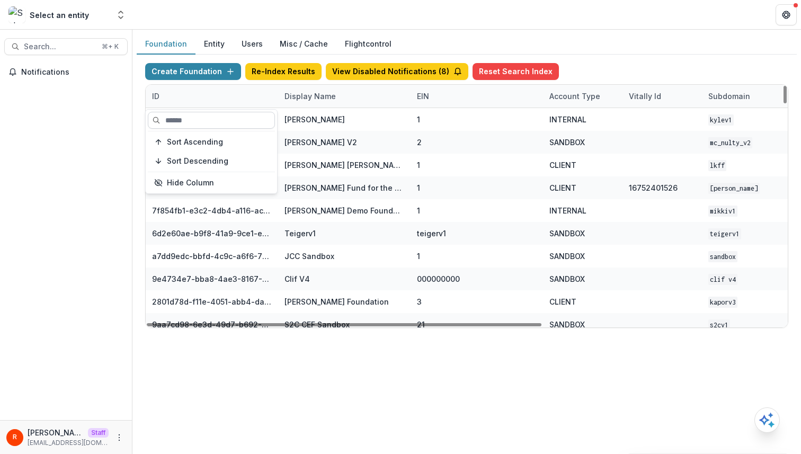
click at [193, 116] on input at bounding box center [211, 120] width 127 height 17
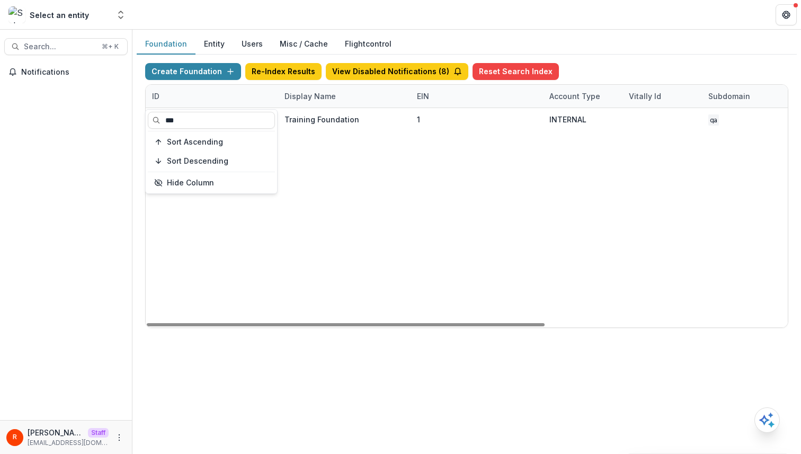
type input "***"
click at [389, 188] on div "26eca474-d15c-4f67-957d-c0a07fbd6c82 Training Foundation 1 INTERNAL qa [DATE] 1…" at bounding box center [662, 217] width 1033 height 219
